Goal: Answer question/provide support: Share knowledge or assist other users

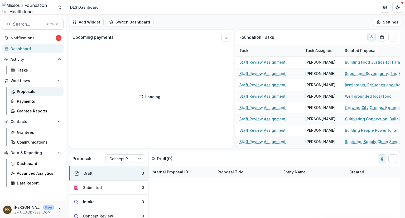
click at [26, 91] on div "Proposals" at bounding box center [38, 92] width 42 height 6
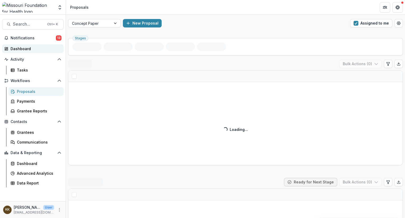
click at [14, 46] on div "Dashboard" at bounding box center [35, 49] width 49 height 6
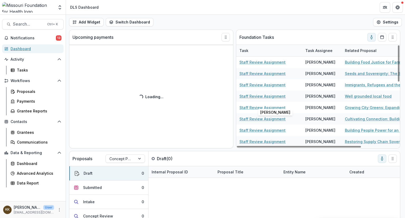
scroll to position [6, 47]
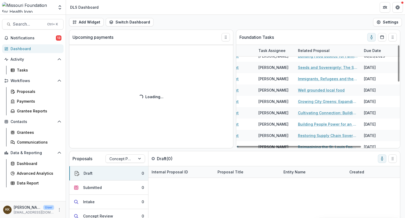
drag, startPoint x: 330, startPoint y: 146, endPoint x: 277, endPoint y: 151, distance: 52.5
click at [277, 147] on div at bounding box center [299, 147] width 124 height 2
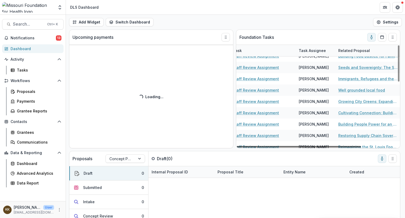
drag, startPoint x: 287, startPoint y: 148, endPoint x: 324, endPoint y: 146, distance: 37.0
click at [324, 147] on div "Foundation Tasks Task Task Assignee Related Proposal Due Date Staff Review Assi…" at bounding box center [318, 89] width 164 height 119
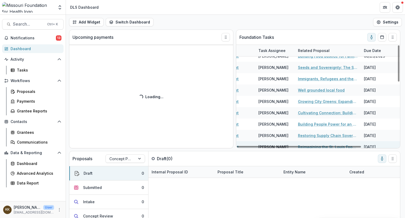
click at [361, 146] on div at bounding box center [299, 147] width 124 height 2
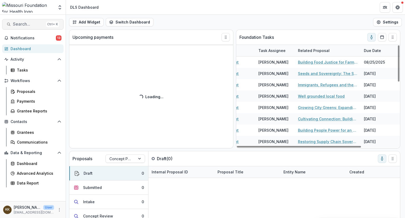
click at [28, 25] on span "Search..." at bounding box center [28, 24] width 31 height 5
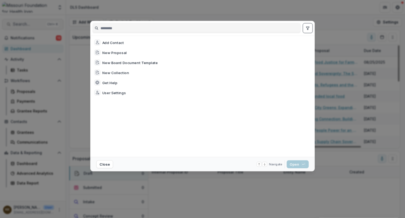
scroll to position [0, 35]
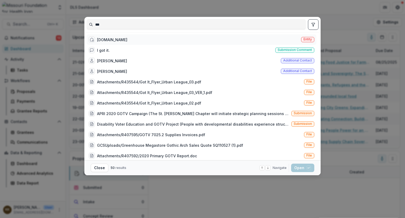
type input "***"
click at [107, 41] on div "GOTURSIX.ORG" at bounding box center [112, 40] width 30 height 6
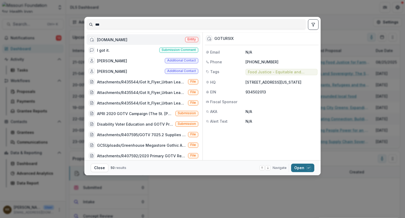
click at [297, 167] on button "Open with enter key" at bounding box center [302, 168] width 23 height 8
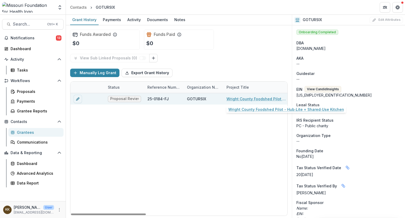
click at [244, 98] on link "Wright County Foodshed Pilot - Hub‑Lite + Shared‑Use Kitchen" at bounding box center [257, 99] width 60 height 6
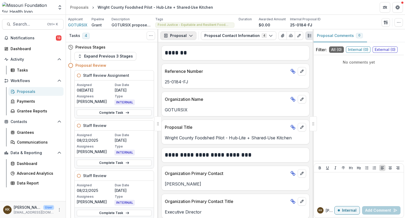
click at [174, 35] on button "Proposal" at bounding box center [178, 35] width 36 height 8
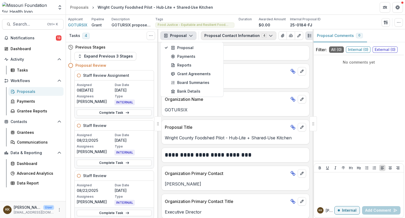
click at [209, 36] on button "Proposal Contact Information 4" at bounding box center [238, 35] width 75 height 8
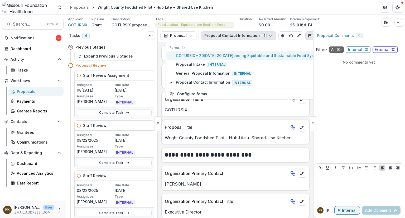
click at [203, 57] on span "GOTURSIX - 2025 - 2025 Seeding Equitable and Sustainable Food Systems" at bounding box center [249, 56] width 147 height 6
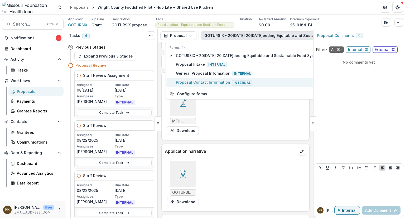
scroll to position [1716, 0]
click at [178, 167] on div at bounding box center [183, 173] width 26 height 26
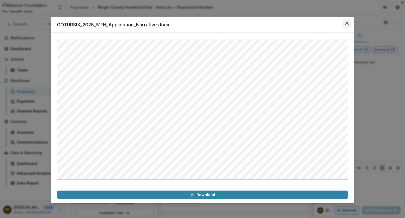
click at [346, 23] on icon "Close" at bounding box center [346, 23] width 3 height 3
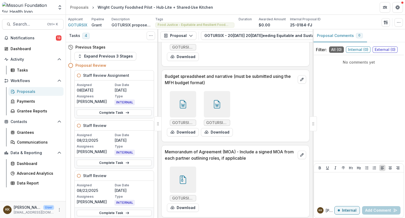
scroll to position [1863, 0]
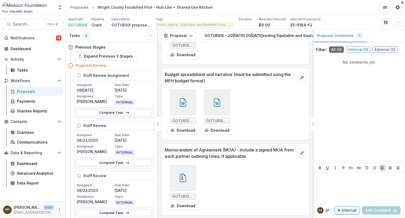
click at [174, 173] on div at bounding box center [183, 178] width 26 height 26
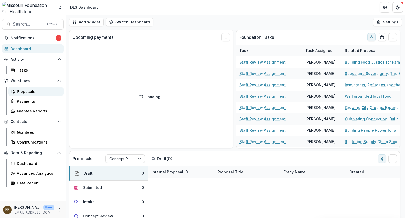
click at [21, 89] on div "Proposals" at bounding box center [38, 92] width 42 height 6
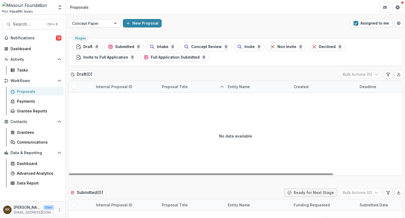
click at [203, 144] on div "No data available" at bounding box center [235, 135] width 334 height 79
click at [31, 92] on div "Proposals" at bounding box center [38, 92] width 42 height 6
click at [361, 22] on button "Assigned to me" at bounding box center [371, 23] width 42 height 8
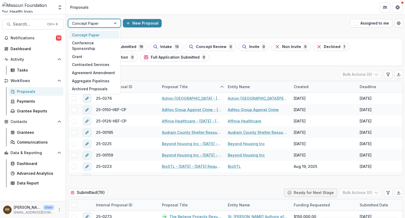
click at [91, 21] on div at bounding box center [89, 23] width 35 height 7
click at [84, 52] on div "Grant" at bounding box center [94, 56] width 50 height 8
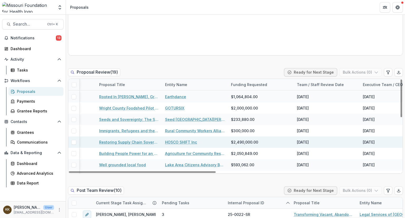
scroll to position [95, 261]
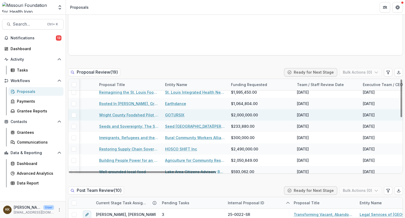
click at [174, 112] on link "GOTURSIX" at bounding box center [174, 115] width 19 height 6
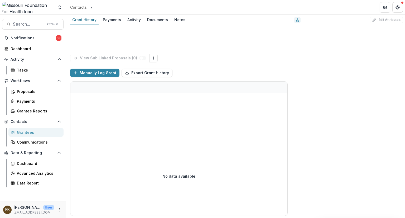
click at [174, 104] on div at bounding box center [178, 114] width 217 height 43
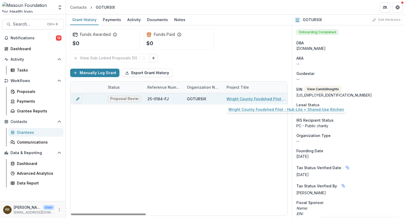
click at [243, 97] on link "Wright County Foodshed Pilot - Hub‑Lite + Shared‑Use Kitchen" at bounding box center [257, 99] width 60 height 6
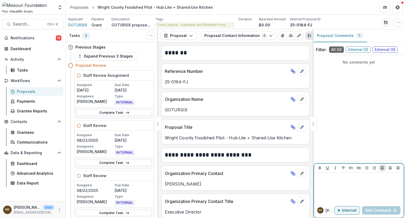
click at [336, 185] on div at bounding box center [358, 187] width 85 height 26
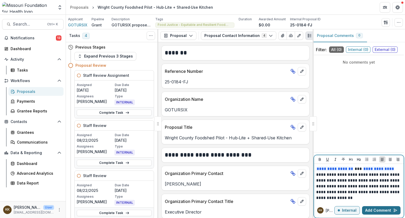
click at [373, 210] on button "Add Comment" at bounding box center [381, 210] width 39 height 8
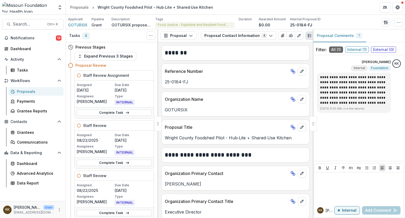
click at [26, 90] on div "Proposals" at bounding box center [38, 92] width 42 height 6
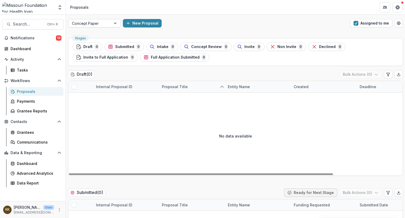
click at [96, 21] on div at bounding box center [89, 23] width 35 height 7
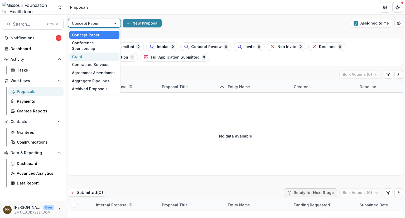
click at [79, 52] on div "Grant" at bounding box center [94, 56] width 50 height 8
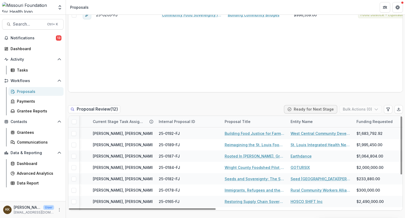
scroll to position [35, 135]
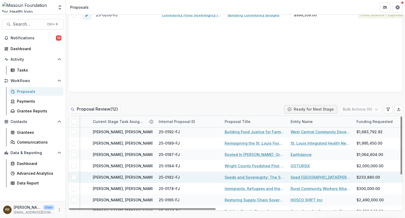
click at [244, 178] on link "Seeds and Sovereignty: The Seed St. Louis Food Demonstration Garden" at bounding box center [255, 177] width 60 height 6
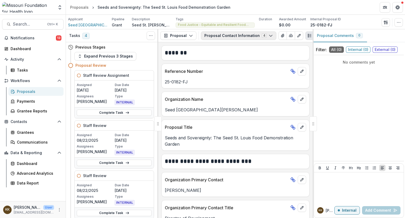
click at [217, 35] on button "Proposal Contact Information 4" at bounding box center [238, 35] width 75 height 8
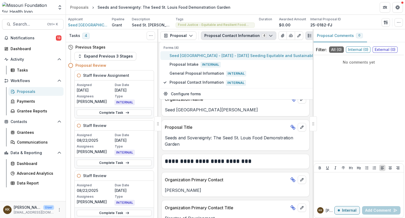
click at [205, 56] on span "Seed [GEOGRAPHIC_DATA] - [DATE] - [DATE] Seeding Equitable and Sustainable Food…" at bounding box center [256, 56] width 172 height 6
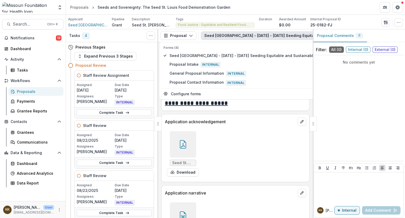
scroll to position [1909, 0]
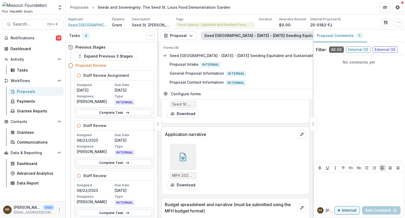
click at [182, 156] on icon at bounding box center [183, 158] width 4 height 4
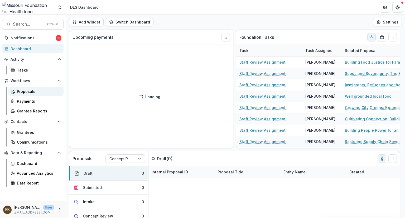
click at [21, 92] on div "Proposals" at bounding box center [38, 92] width 42 height 6
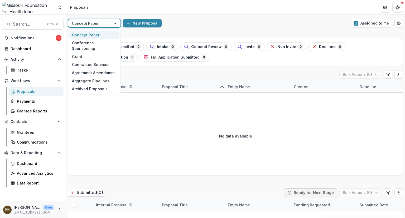
click at [100, 23] on div at bounding box center [89, 23] width 35 height 7
click at [94, 52] on div "Grant" at bounding box center [94, 56] width 50 height 8
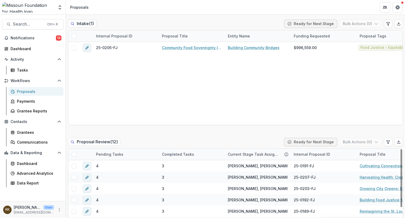
scroll to position [344, 0]
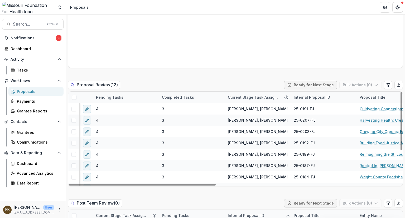
click at [357, 160] on div "Rooted In [PERSON_NAME], Growing For All: Advancing Land, Infrastructure, and F…" at bounding box center [390, 165] width 66 height 11
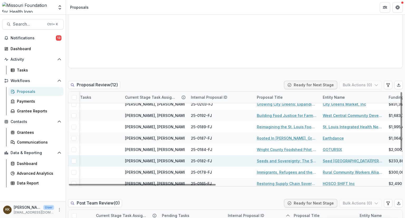
click at [328, 162] on link "Seed [GEOGRAPHIC_DATA][PERSON_NAME]" at bounding box center [353, 161] width 60 height 6
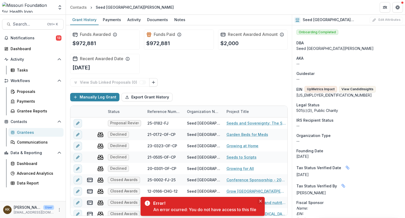
click at [260, 201] on icon "Close" at bounding box center [260, 201] width 3 height 3
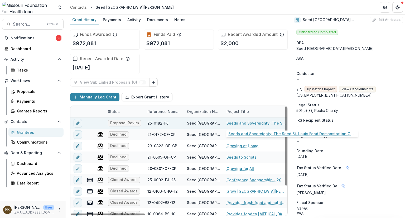
click at [247, 121] on link "Seeds and Sovereignty: The Seed St. Louis Food Demonstration Garden" at bounding box center [257, 123] width 60 height 6
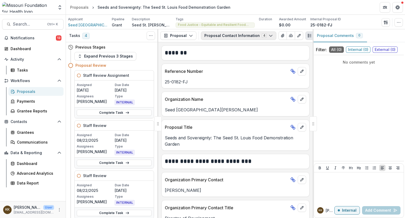
click at [217, 35] on button "Proposal Contact Information 4" at bounding box center [238, 35] width 75 height 8
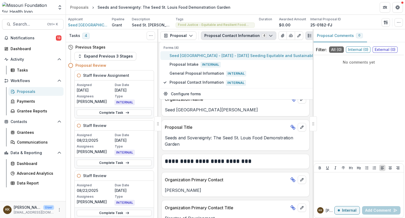
click at [212, 56] on span "Seed [GEOGRAPHIC_DATA] - [DATE] - [DATE] Seeding Equitable and Sustainable Food…" at bounding box center [256, 56] width 172 height 6
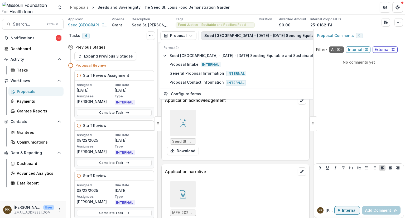
scroll to position [1872, 0]
click at [181, 193] on icon at bounding box center [183, 195] width 4 height 4
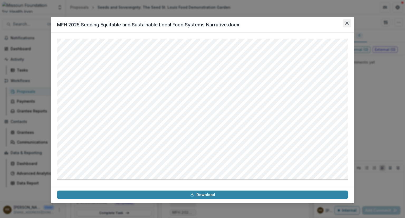
click at [347, 26] on button "Close" at bounding box center [347, 23] width 8 height 8
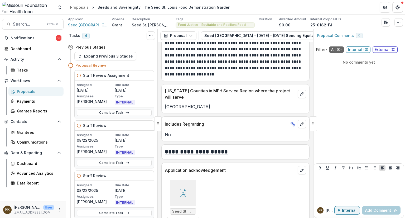
scroll to position [1801, 0]
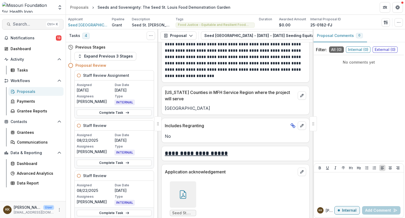
click at [23, 24] on span "Search..." at bounding box center [28, 24] width 31 height 5
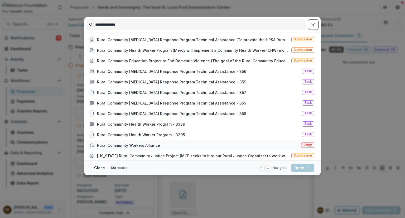
type input "**********"
click at [145, 143] on div "Rural Community Workers Alliance" at bounding box center [128, 145] width 63 height 6
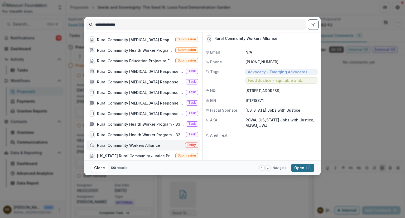
click at [299, 169] on button "Open with enter key" at bounding box center [302, 168] width 23 height 8
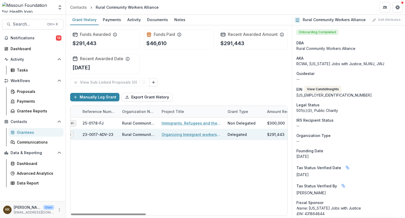
scroll to position [0, 62]
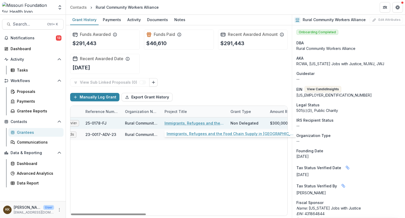
click at [171, 123] on link "Immigrants, Refugees and the Food Chain Supply in [GEOGRAPHIC_DATA]." at bounding box center [195, 123] width 60 height 6
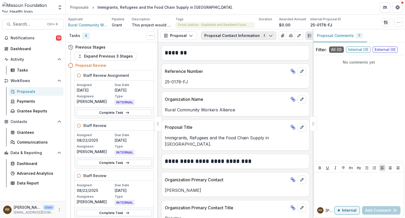
click at [220, 35] on button "Proposal Contact Information 4" at bounding box center [238, 35] width 75 height 8
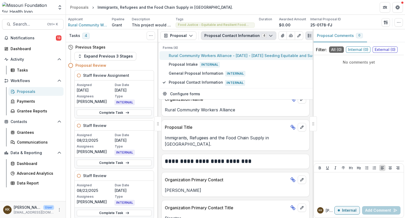
click at [207, 56] on span "Rural Community Workers Alliance - [DATE] - [DATE] Seeding Equitable and Sustai…" at bounding box center [263, 56] width 188 height 6
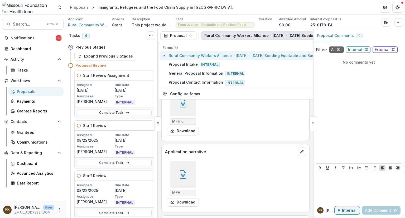
scroll to position [2485, 0]
click at [175, 161] on div at bounding box center [183, 174] width 26 height 26
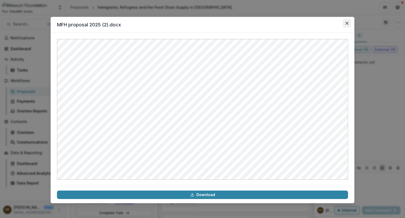
click at [348, 24] on icon "Close" at bounding box center [346, 23] width 3 height 3
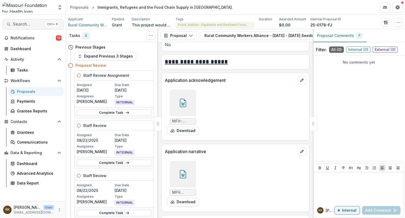
click at [31, 24] on span "Search..." at bounding box center [28, 24] width 31 height 5
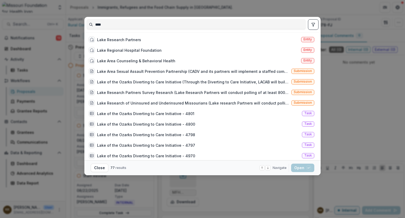
type input "****"
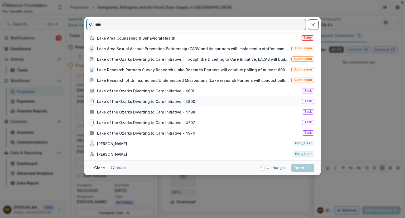
scroll to position [0, 0]
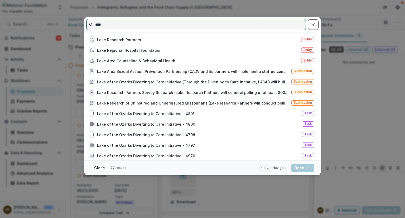
click at [208, 22] on input "****" at bounding box center [196, 24] width 219 height 8
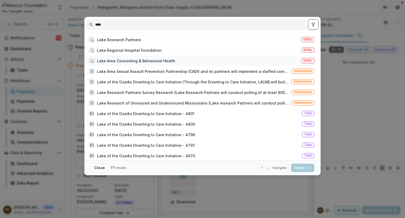
click at [141, 60] on div "Lake Area Counseling & Behavioral Health" at bounding box center [136, 61] width 78 height 6
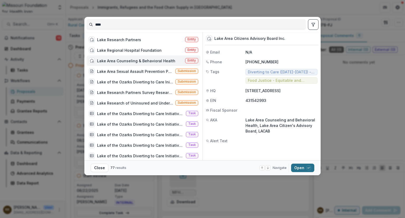
click at [299, 167] on button "Open with enter key" at bounding box center [302, 168] width 23 height 8
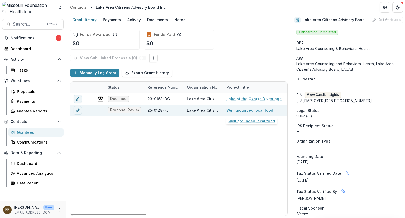
click at [239, 109] on link "Well grounded local food" at bounding box center [250, 110] width 47 height 6
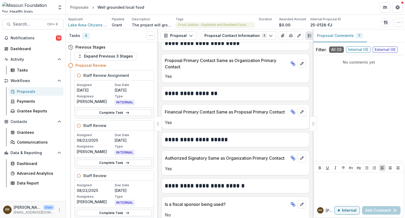
scroll to position [223, 0]
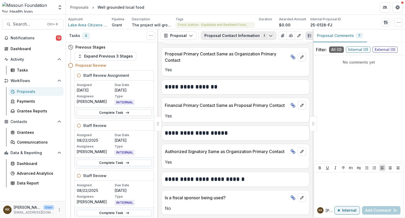
click at [227, 33] on button "Proposal Contact Information 4" at bounding box center [238, 35] width 75 height 8
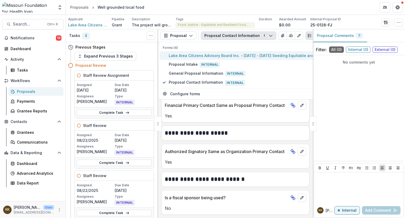
click at [216, 55] on span "Lake Area Citizens Advisory Board Inc. - [DATE] - [DATE] Seeding Equitable and …" at bounding box center [272, 56] width 206 height 6
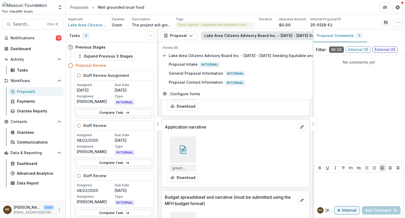
scroll to position [1785, 0]
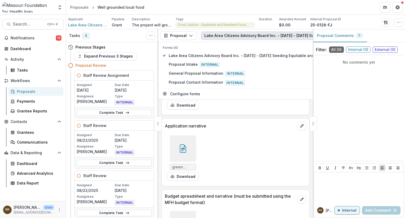
click at [182, 148] on icon at bounding box center [183, 148] width 8 height 8
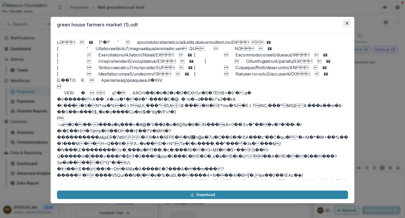
click at [349, 23] on button "Close" at bounding box center [347, 23] width 8 height 8
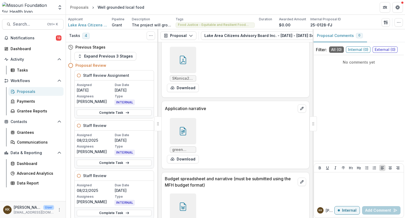
scroll to position [1803, 0]
click at [177, 133] on div at bounding box center [183, 131] width 26 height 26
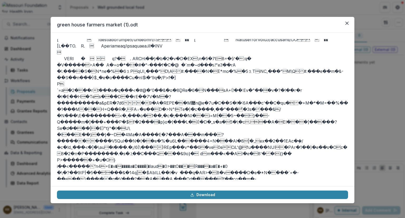
scroll to position [32, 0]
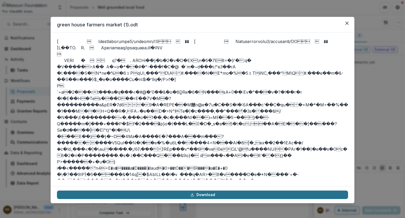
click at [209, 195] on link "Download" at bounding box center [202, 194] width 291 height 8
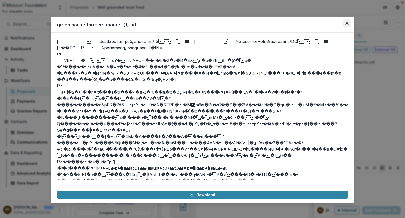
click at [347, 23] on icon "Close" at bounding box center [346, 23] width 3 height 3
